Goal: Task Accomplishment & Management: Manage account settings

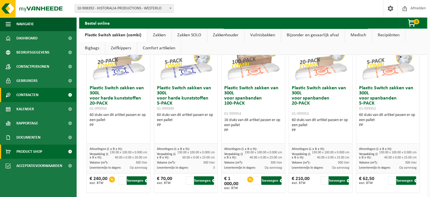
scroll to position [57, 0]
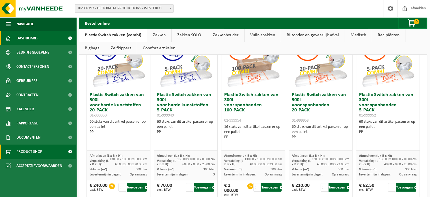
click at [54, 36] on link "Dashboard" at bounding box center [38, 38] width 76 height 14
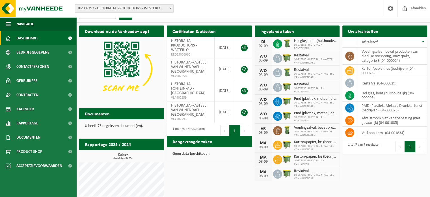
scroll to position [14, 0]
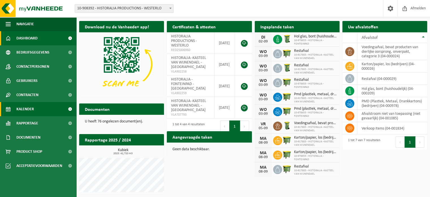
click at [42, 104] on link "Kalender" at bounding box center [38, 109] width 76 height 14
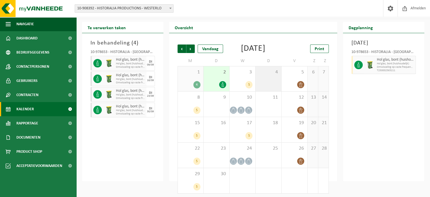
scroll to position [23, 0]
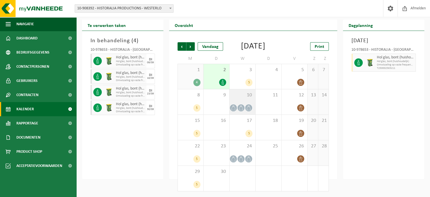
click at [233, 107] on icon at bounding box center [233, 107] width 5 height 5
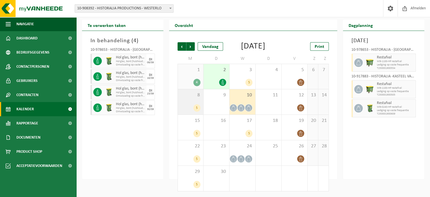
click at [196, 99] on div "8 5" at bounding box center [190, 101] width 25 height 25
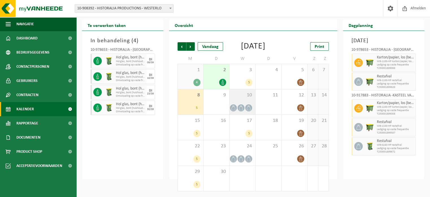
click at [248, 103] on div "10" at bounding box center [243, 101] width 26 height 25
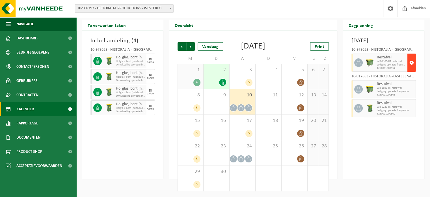
click at [411, 64] on span "button" at bounding box center [412, 62] width 5 height 11
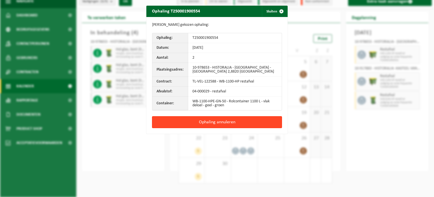
click at [241, 121] on button "Ophaling annuleren" at bounding box center [217, 122] width 130 height 12
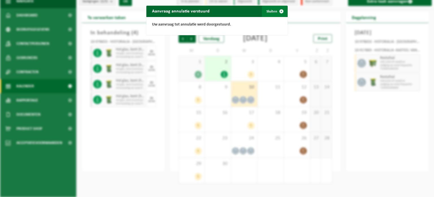
click at [279, 12] on span "button" at bounding box center [281, 11] width 11 height 11
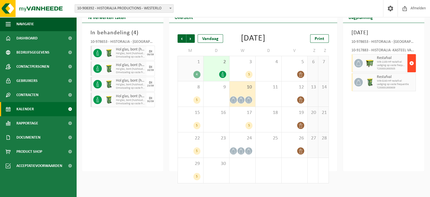
click at [411, 69] on span "button" at bounding box center [412, 62] width 5 height 11
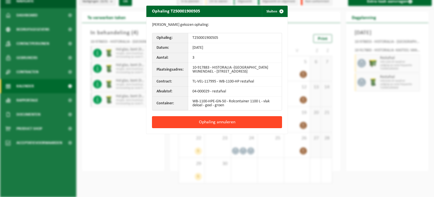
drag, startPoint x: 220, startPoint y: 120, endPoint x: 227, endPoint y: 119, distance: 7.3
click at [221, 120] on button "Ophaling annuleren" at bounding box center [217, 122] width 130 height 12
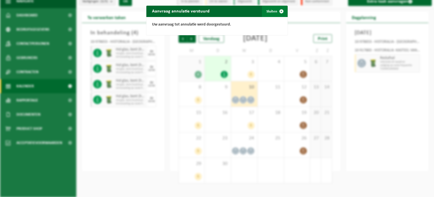
click at [272, 11] on button "Sluiten" at bounding box center [274, 11] width 25 height 11
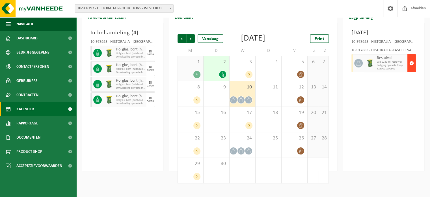
click at [412, 69] on span "button" at bounding box center [412, 62] width 5 height 11
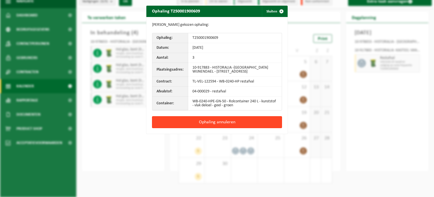
click at [242, 120] on button "Ophaling annuleren" at bounding box center [217, 122] width 130 height 12
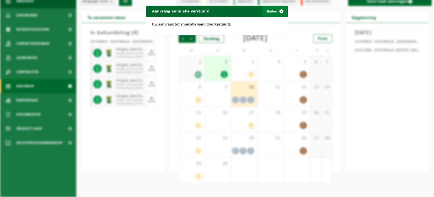
click at [271, 9] on button "Sluiten" at bounding box center [274, 11] width 25 height 11
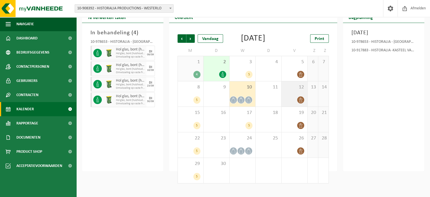
click at [293, 90] on span "12" at bounding box center [295, 87] width 20 height 6
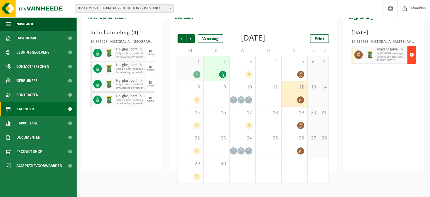
click at [411, 60] on span "button" at bounding box center [412, 54] width 5 height 11
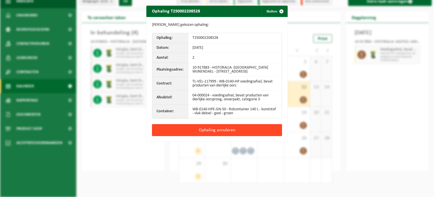
click at [235, 128] on button "Ophaling annuleren" at bounding box center [217, 130] width 130 height 12
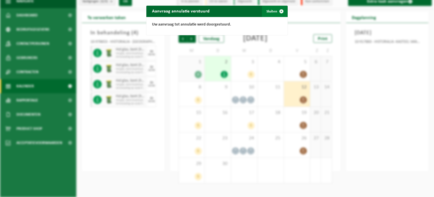
click at [273, 10] on button "Sluiten" at bounding box center [274, 11] width 25 height 11
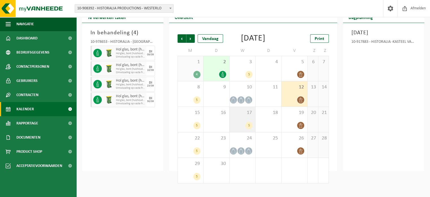
click at [243, 128] on div "17 5" at bounding box center [243, 119] width 26 height 25
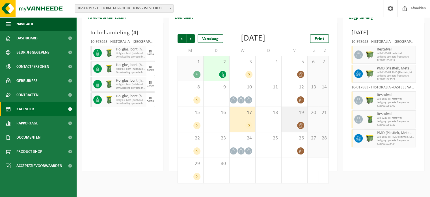
click at [300, 128] on icon at bounding box center [300, 125] width 3 height 5
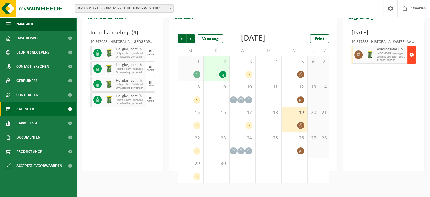
click at [410, 60] on span "button" at bounding box center [412, 54] width 5 height 11
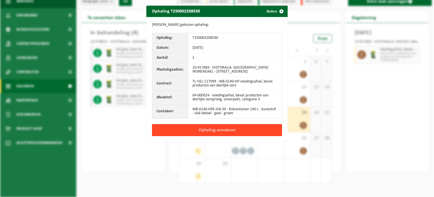
click at [249, 126] on button "Ophaling annuleren" at bounding box center [217, 130] width 130 height 12
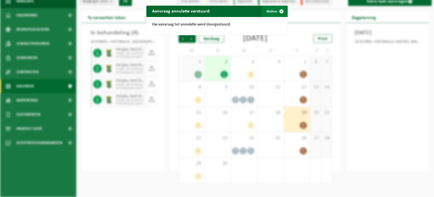
click at [267, 10] on button "Sluiten" at bounding box center [274, 11] width 25 height 11
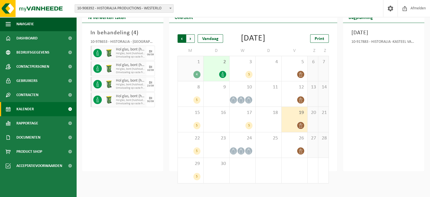
click at [192, 39] on span "Volgende" at bounding box center [190, 38] width 8 height 8
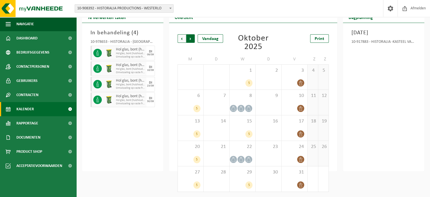
click at [180, 36] on span "Vorige" at bounding box center [182, 38] width 8 height 8
